Goal: Book appointment/travel/reservation

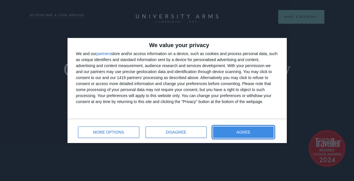
click at [252, 134] on button "AGREE" at bounding box center [243, 131] width 61 height 11
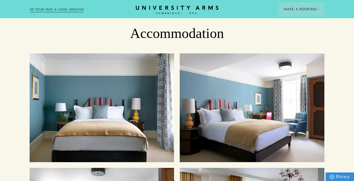
scroll to position [517, 0]
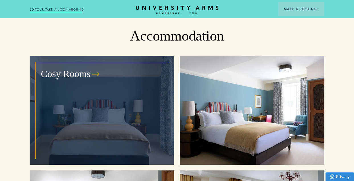
click at [83, 67] on h3 "Cosy Rooms" at bounding box center [66, 73] width 50 height 13
click at [87, 67] on h3 "Cosy Rooms" at bounding box center [66, 73] width 50 height 13
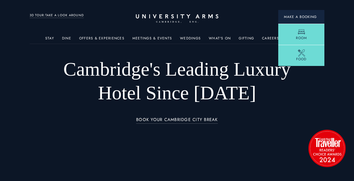
click at [290, 19] on span "Make a Booking" at bounding box center [301, 16] width 35 height 5
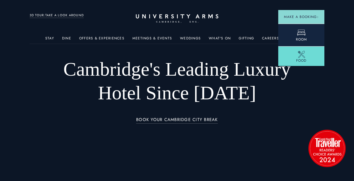
click at [308, 37] on link "Room" at bounding box center [301, 35] width 46 height 22
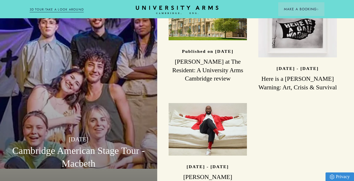
scroll to position [1348, 0]
